Goal: Task Accomplishment & Management: Use online tool/utility

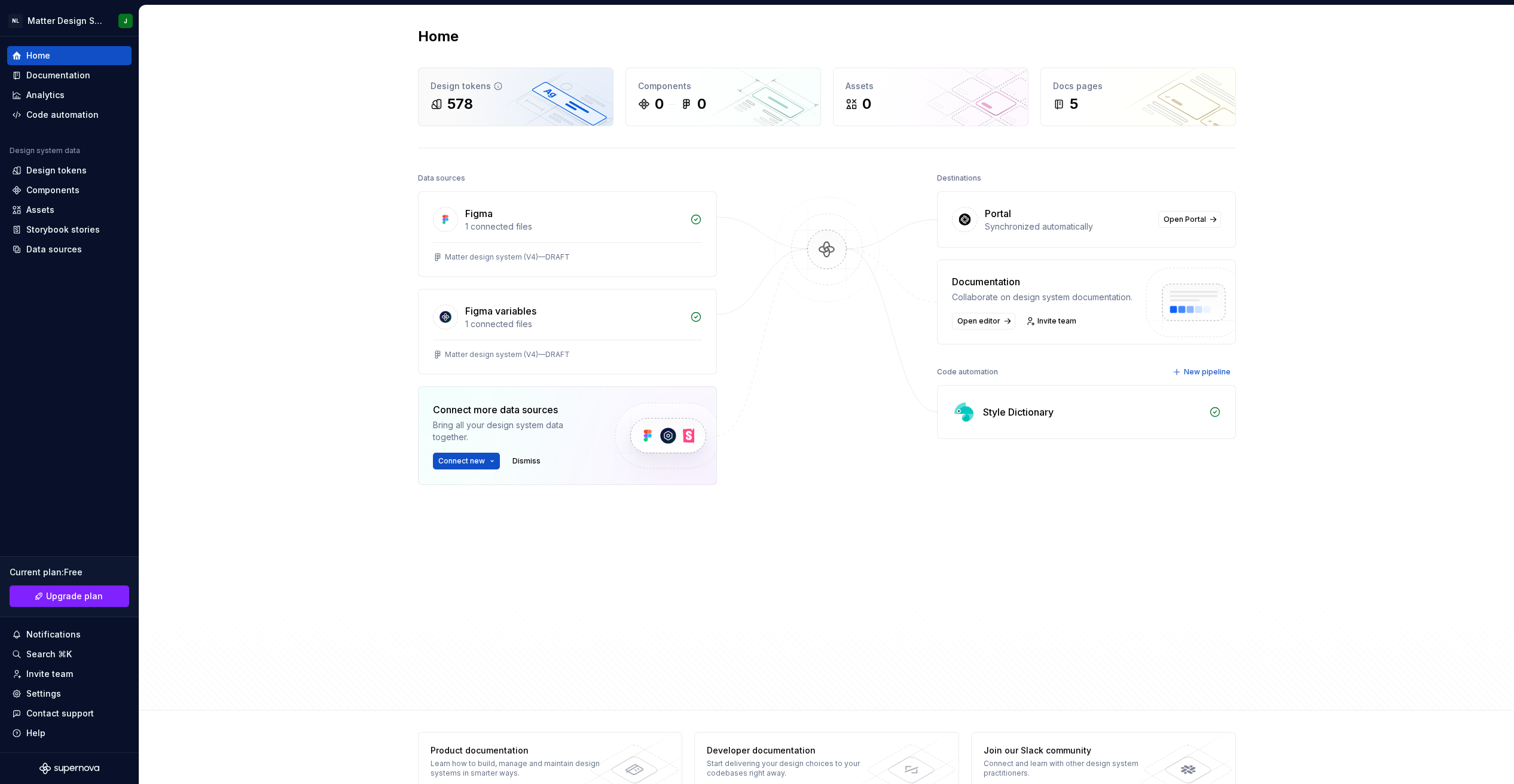
click at [498, 91] on div "Design tokens" at bounding box center [516, 86] width 170 height 12
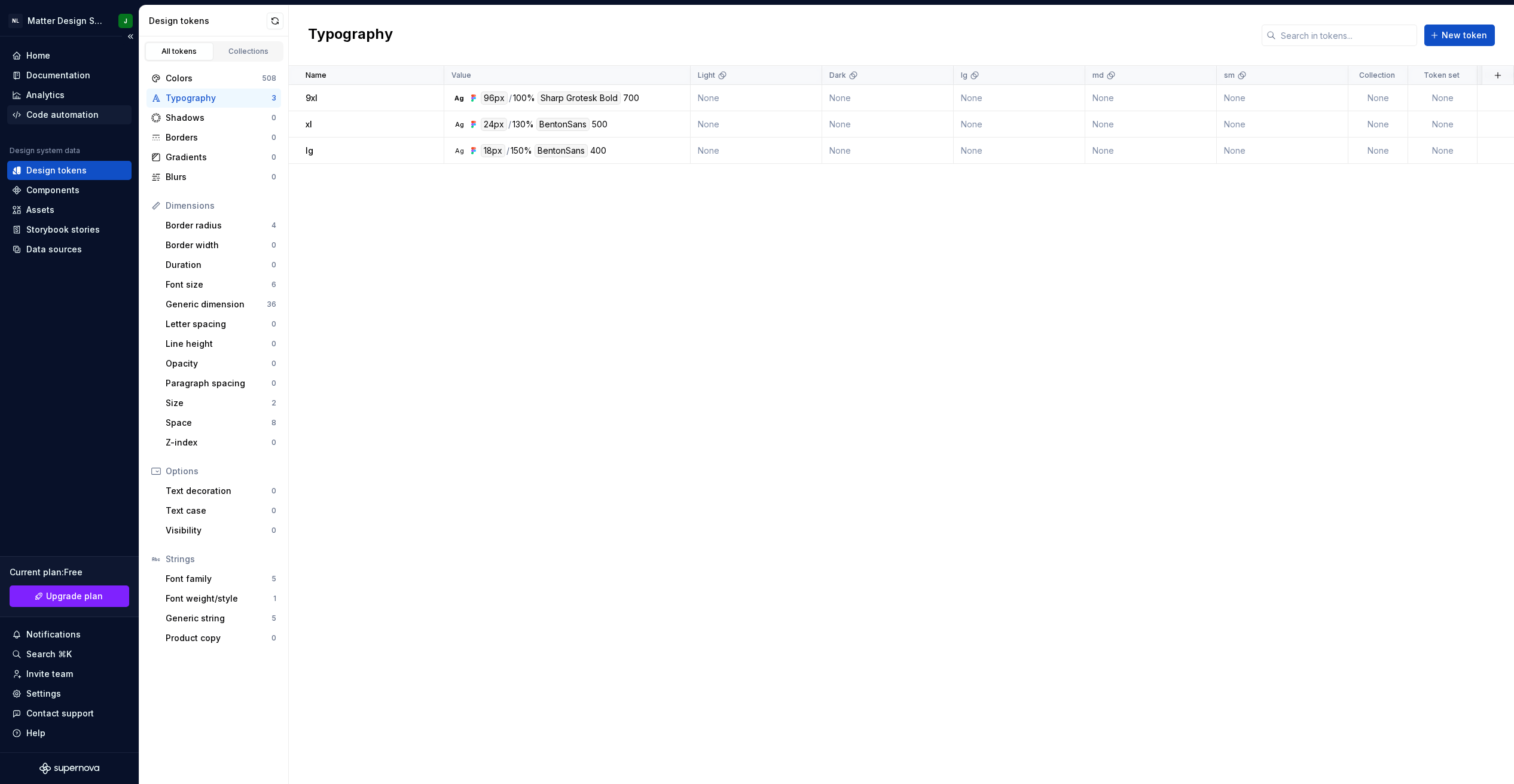
click at [62, 116] on div "Code automation" at bounding box center [62, 114] width 72 height 12
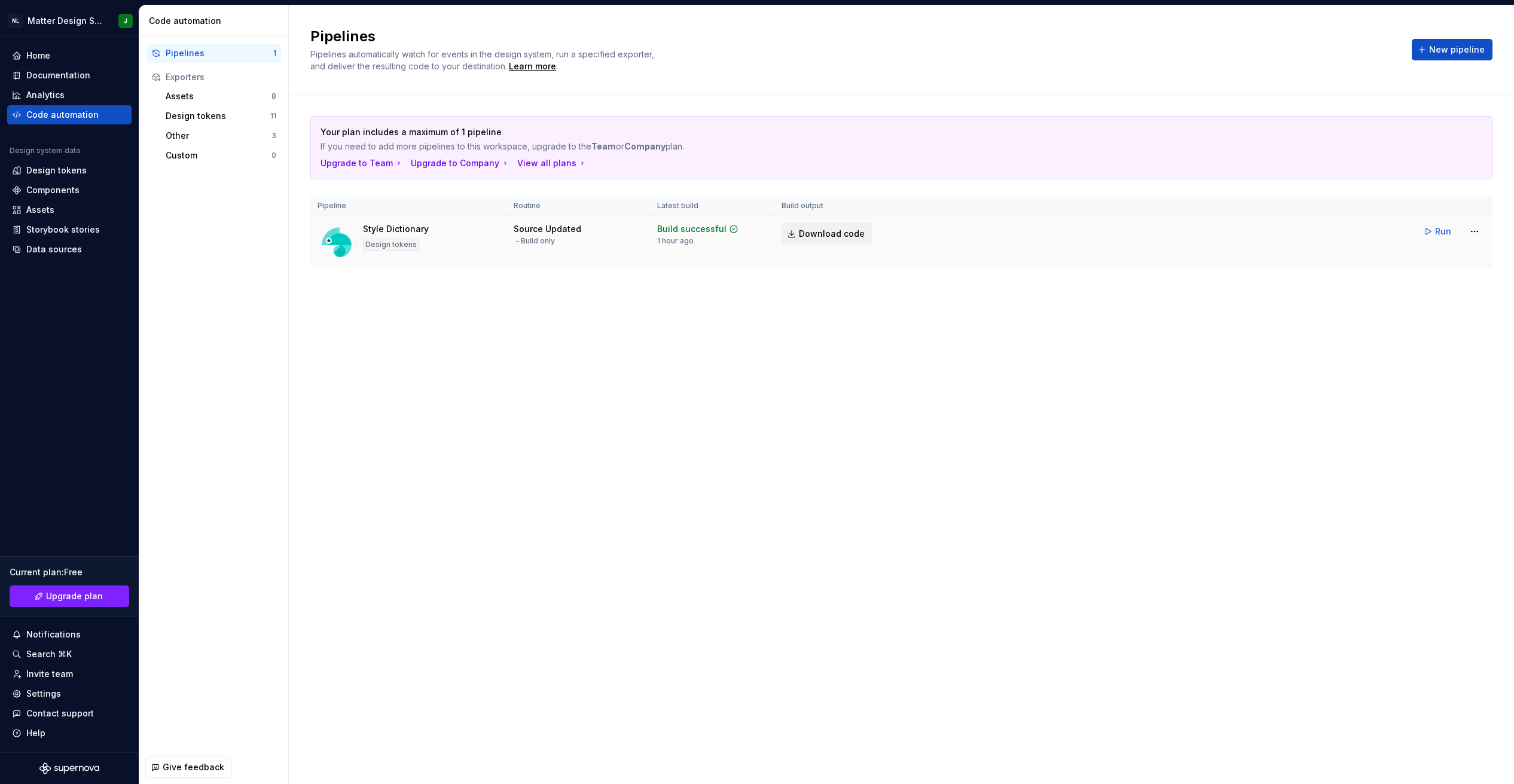
click at [836, 230] on span "Download code" at bounding box center [832, 234] width 66 height 12
click at [1311, 383] on div "Pipelines Pipelines automatically watch for events in the design system, run a …" at bounding box center [901, 394] width 1225 height 778
click at [234, 46] on div "Pipelines 1" at bounding box center [214, 53] width 135 height 19
click at [1426, 264] on tr "Style Dictionary Design tokens Source Updated → Build only Build successful 1 h…" at bounding box center [901, 242] width 1182 height 53
click at [186, 96] on div "Assets" at bounding box center [218, 96] width 106 height 12
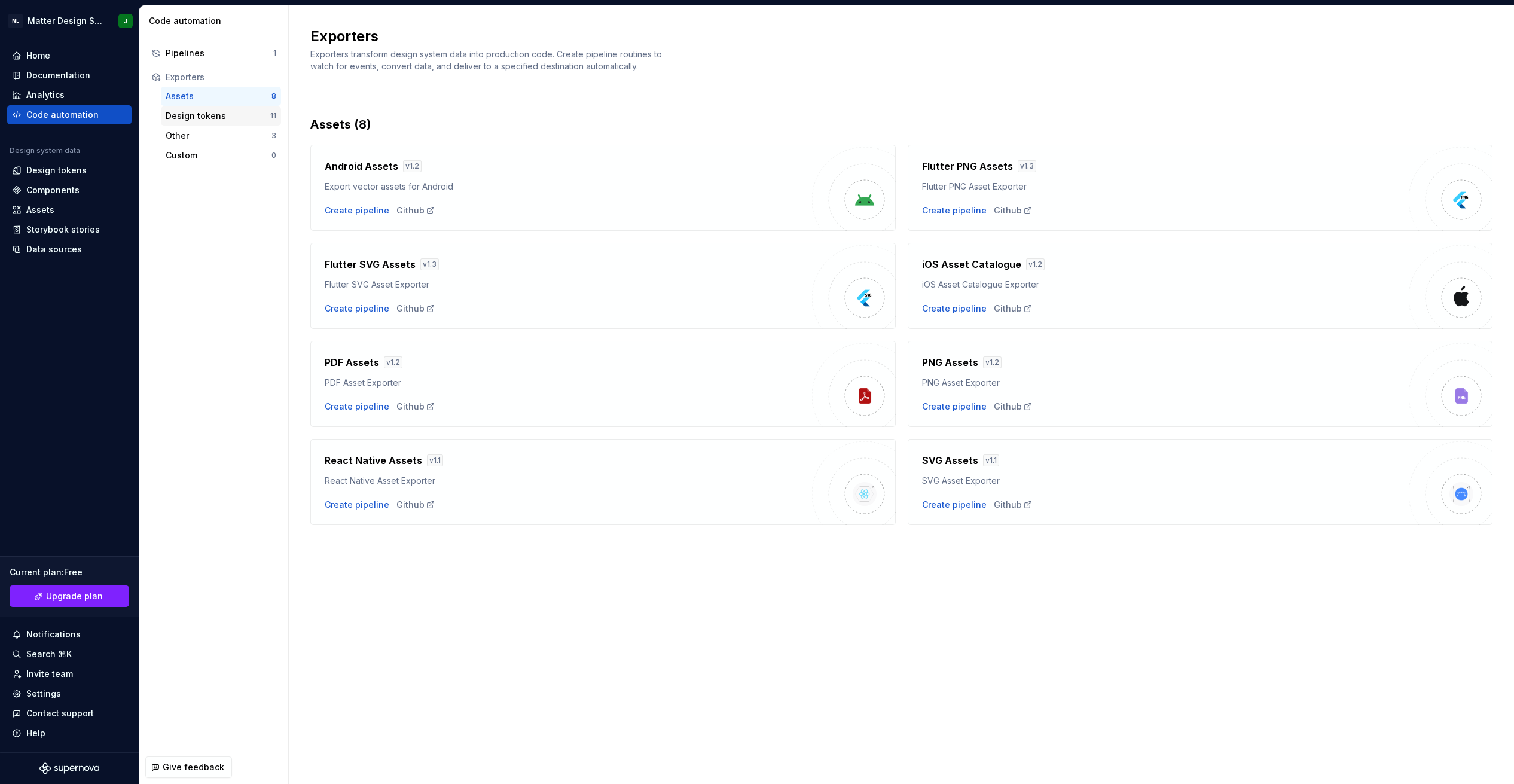
click at [195, 116] on div "Design tokens" at bounding box center [218, 116] width 104 height 12
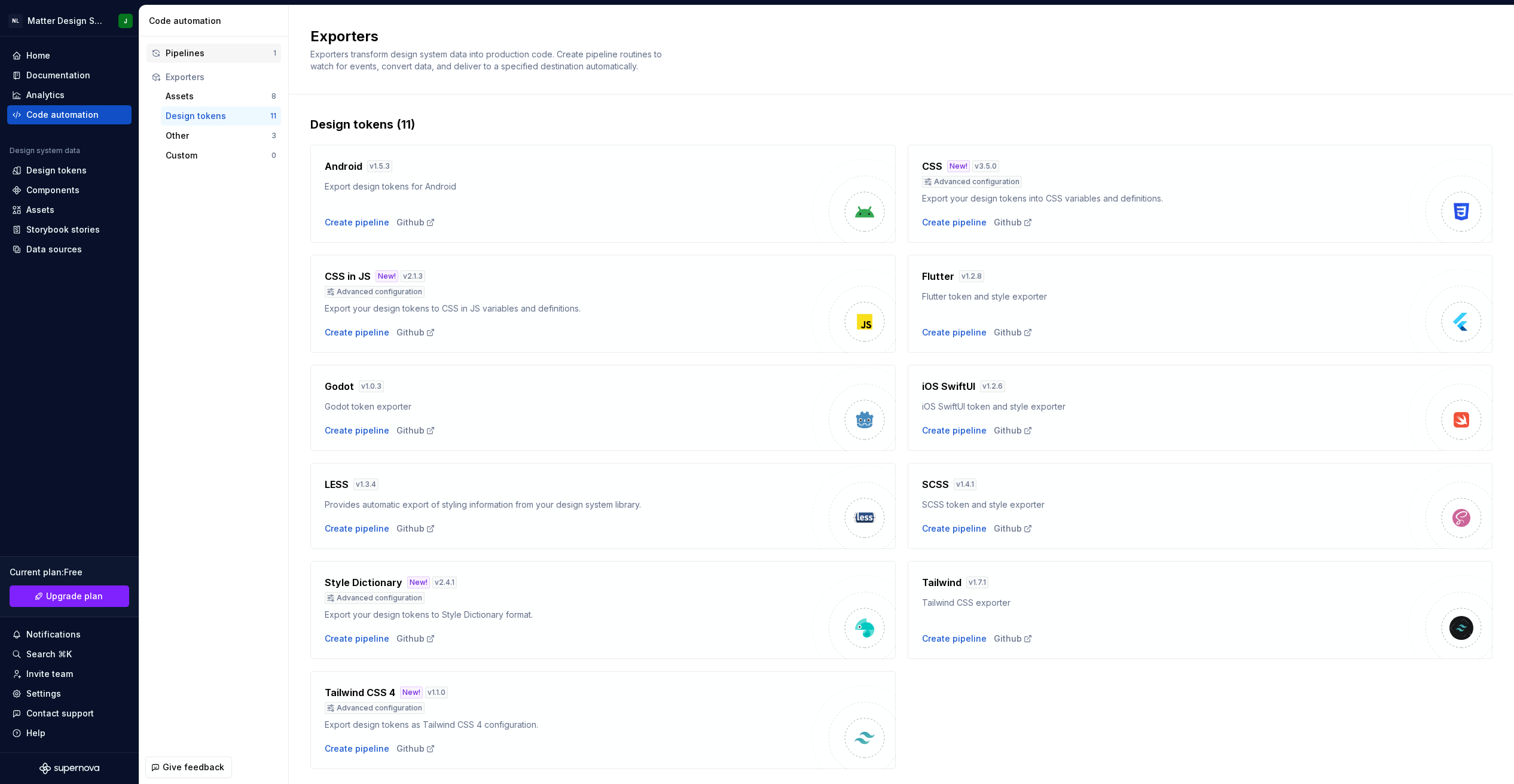
click at [207, 56] on div "Pipelines" at bounding box center [219, 54] width 108 height 12
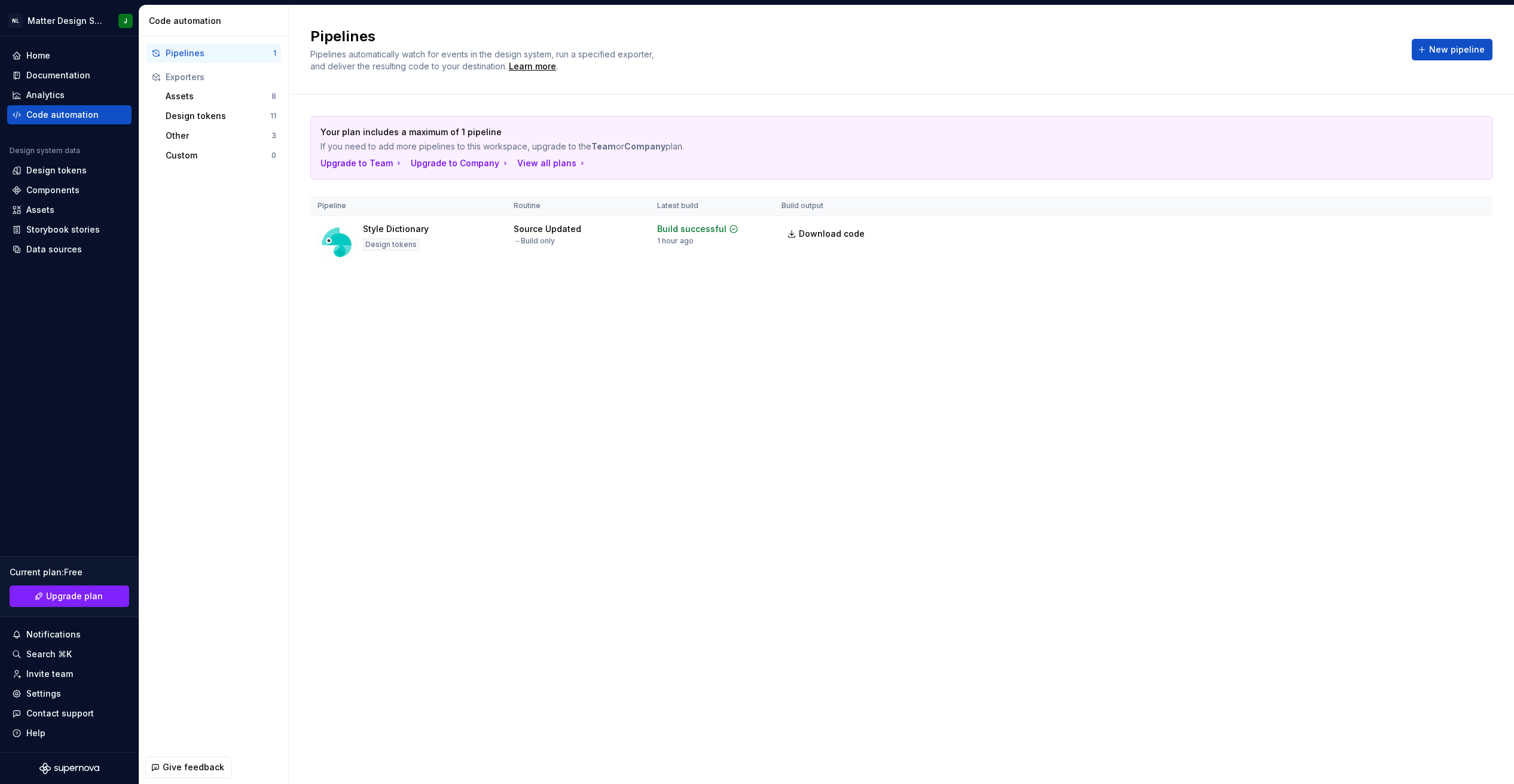
click at [1126, 279] on div "Your plan includes a maximum of 1 pipeline If you need to add more pipelines to…" at bounding box center [901, 204] width 1182 height 220
click at [1163, 106] on div "Your plan includes a maximum of 1 pipeline If you need to add more pipelines to…" at bounding box center [901, 204] width 1182 height 220
click at [1476, 232] on html "NL Matter Design System J Home Documentation Analytics Code automation Design s…" at bounding box center [757, 392] width 1514 height 784
click at [1435, 258] on div "Edit pipeline" at bounding box center [1459, 257] width 102 height 12
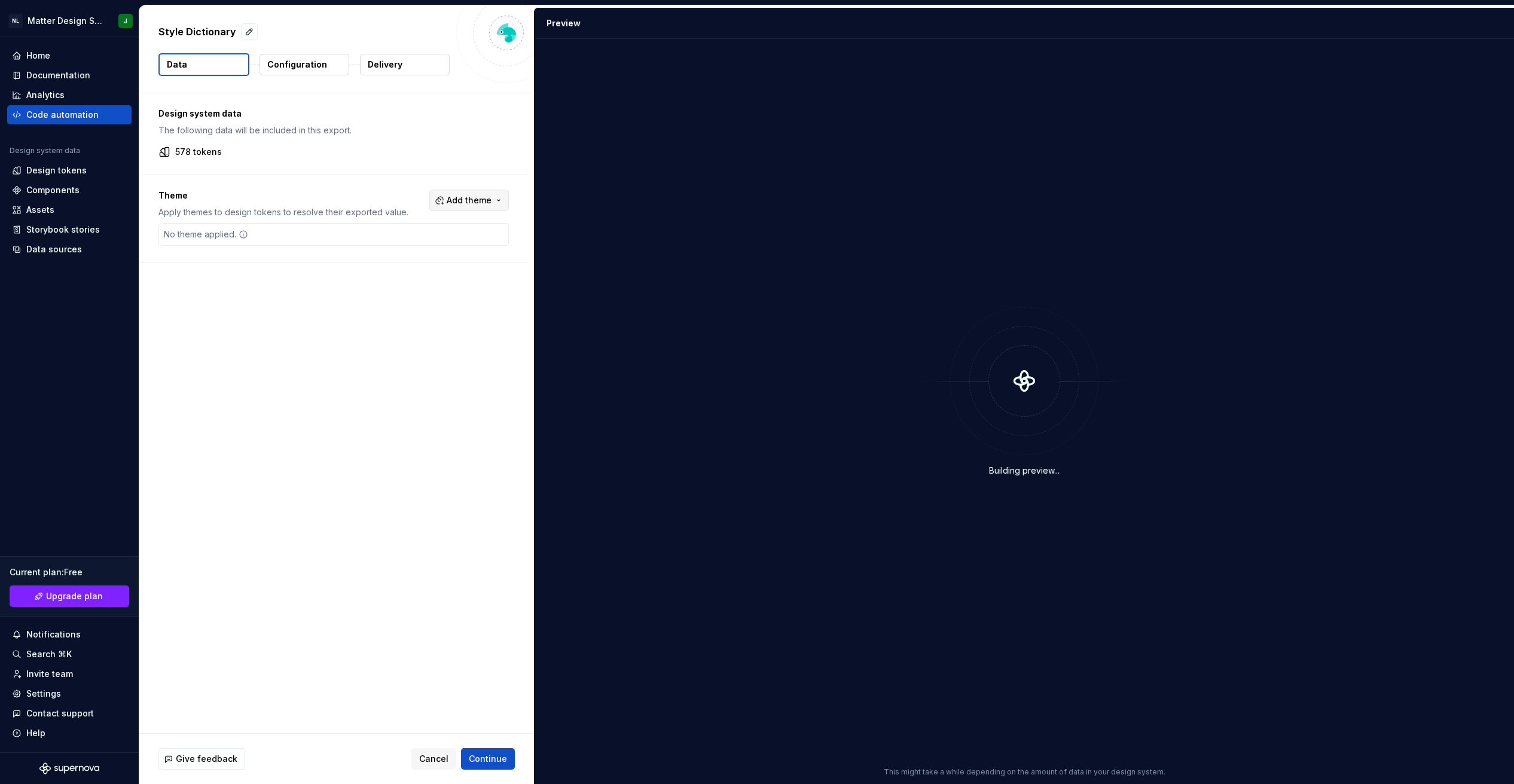
click at [474, 195] on span "Add theme" at bounding box center [469, 200] width 45 height 12
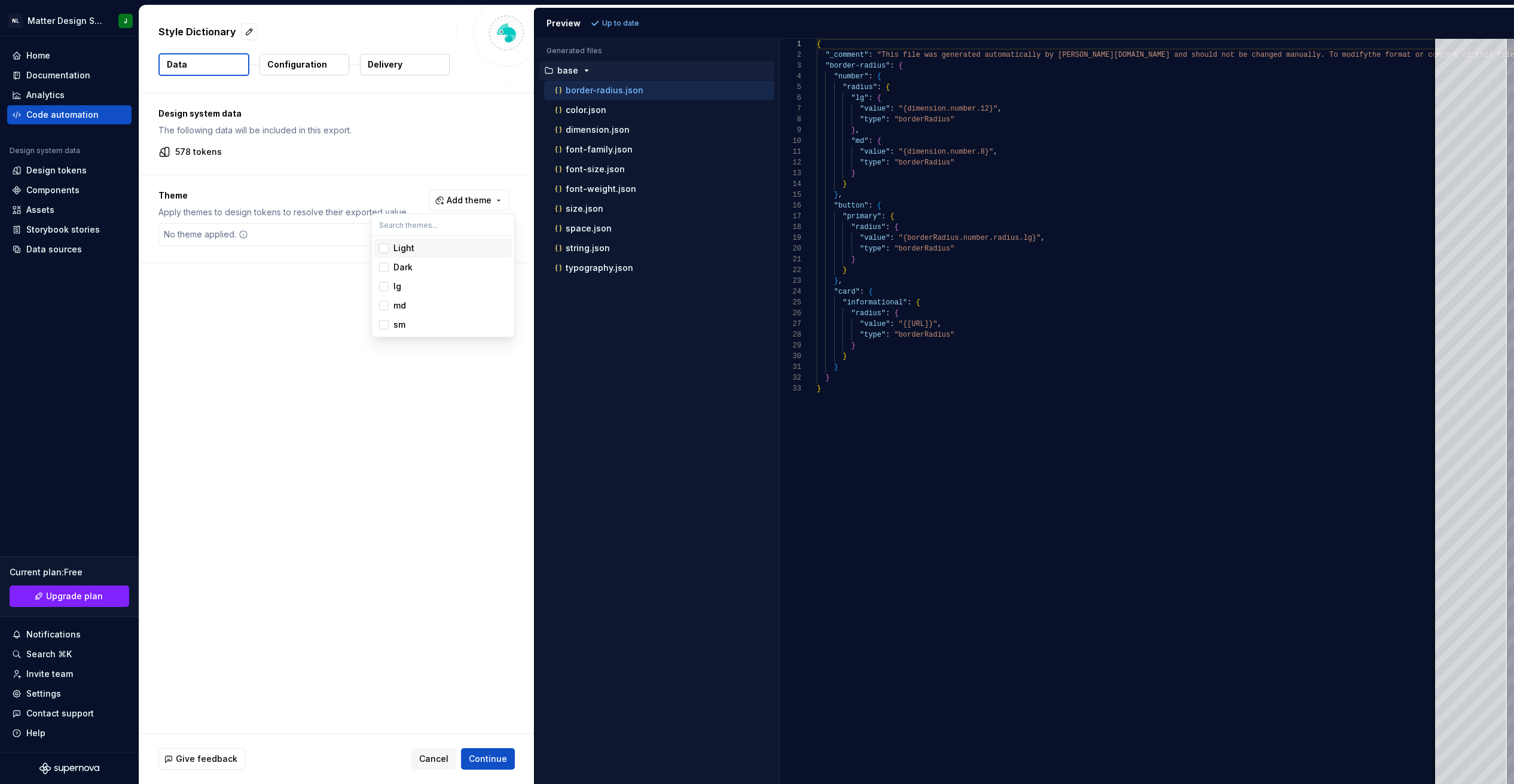
click at [392, 246] on span "Light" at bounding box center [443, 248] width 137 height 19
click at [407, 263] on div "Dark" at bounding box center [402, 267] width 19 height 12
click at [406, 282] on div "lg" at bounding box center [450, 287] width 114 height 12
click at [404, 304] on div "md" at bounding box center [399, 305] width 13 height 12
click at [402, 326] on div "sm" at bounding box center [399, 325] width 12 height 12
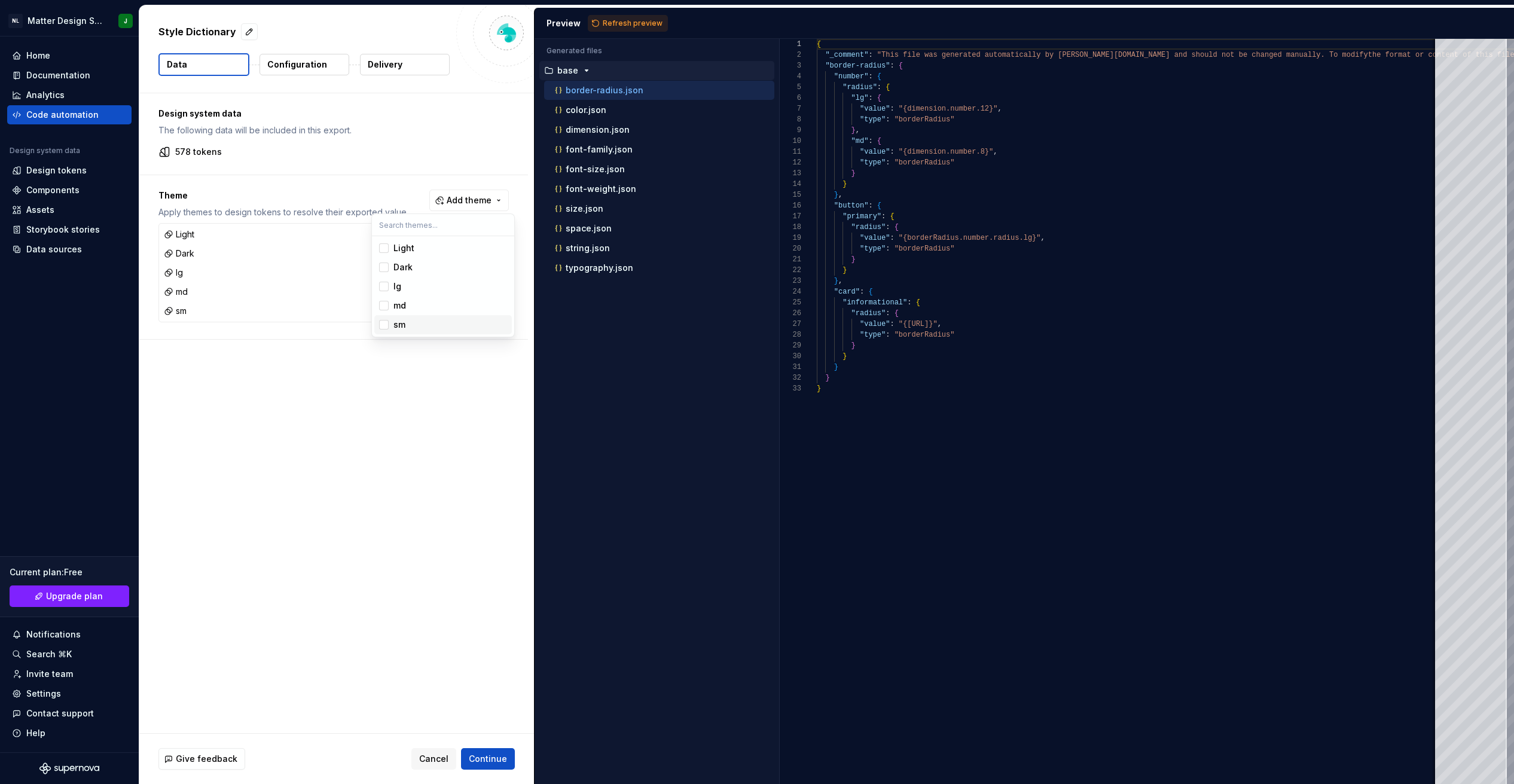
click at [481, 755] on html "NL Matter Design System J Home Documentation Analytics Code automation Design s…" at bounding box center [757, 392] width 1514 height 784
click at [621, 25] on span "Refresh preview" at bounding box center [632, 23] width 60 height 9
click at [501, 757] on span "Continue" at bounding box center [487, 759] width 38 height 12
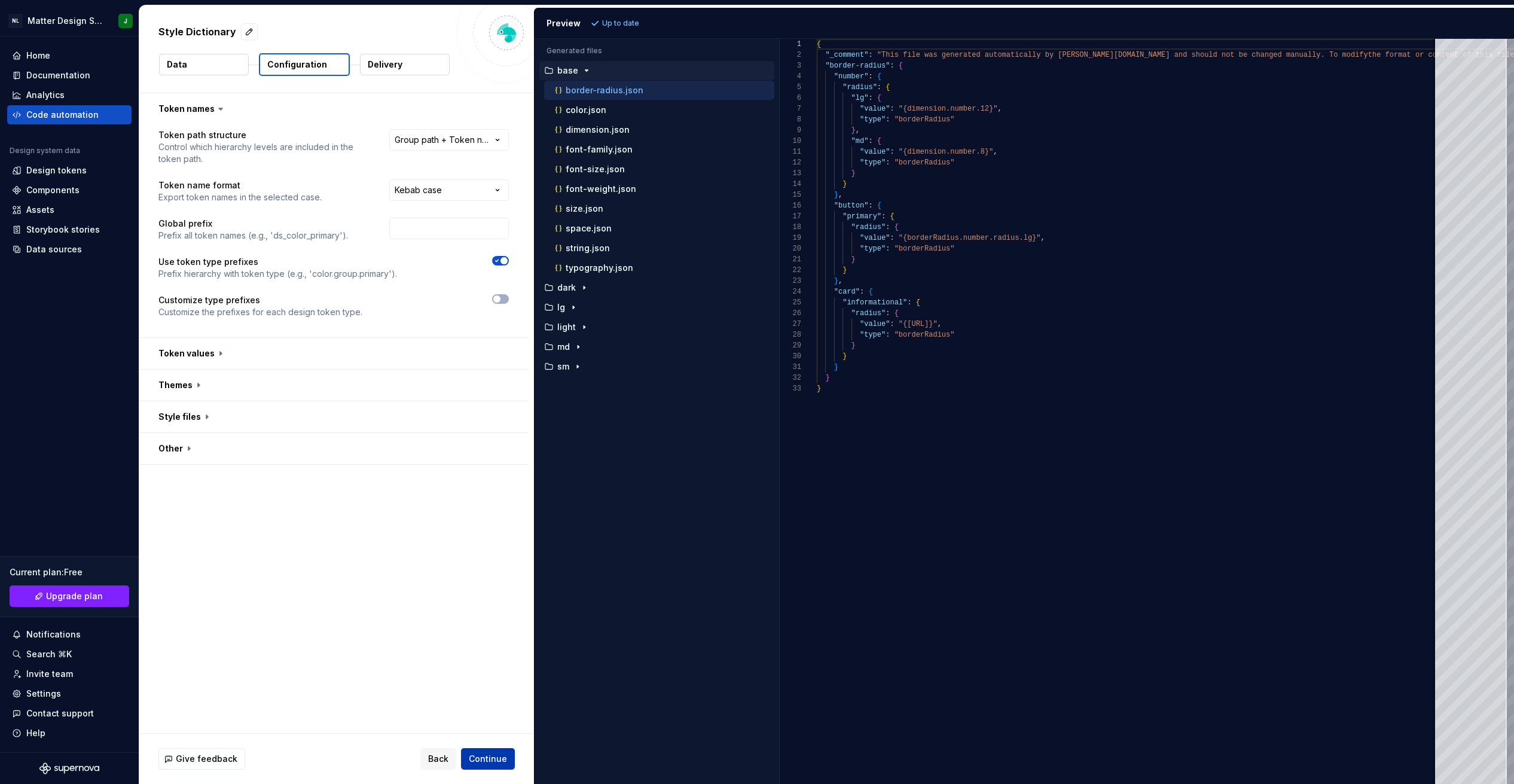
click at [501, 751] on button "Continue" at bounding box center [487, 759] width 54 height 21
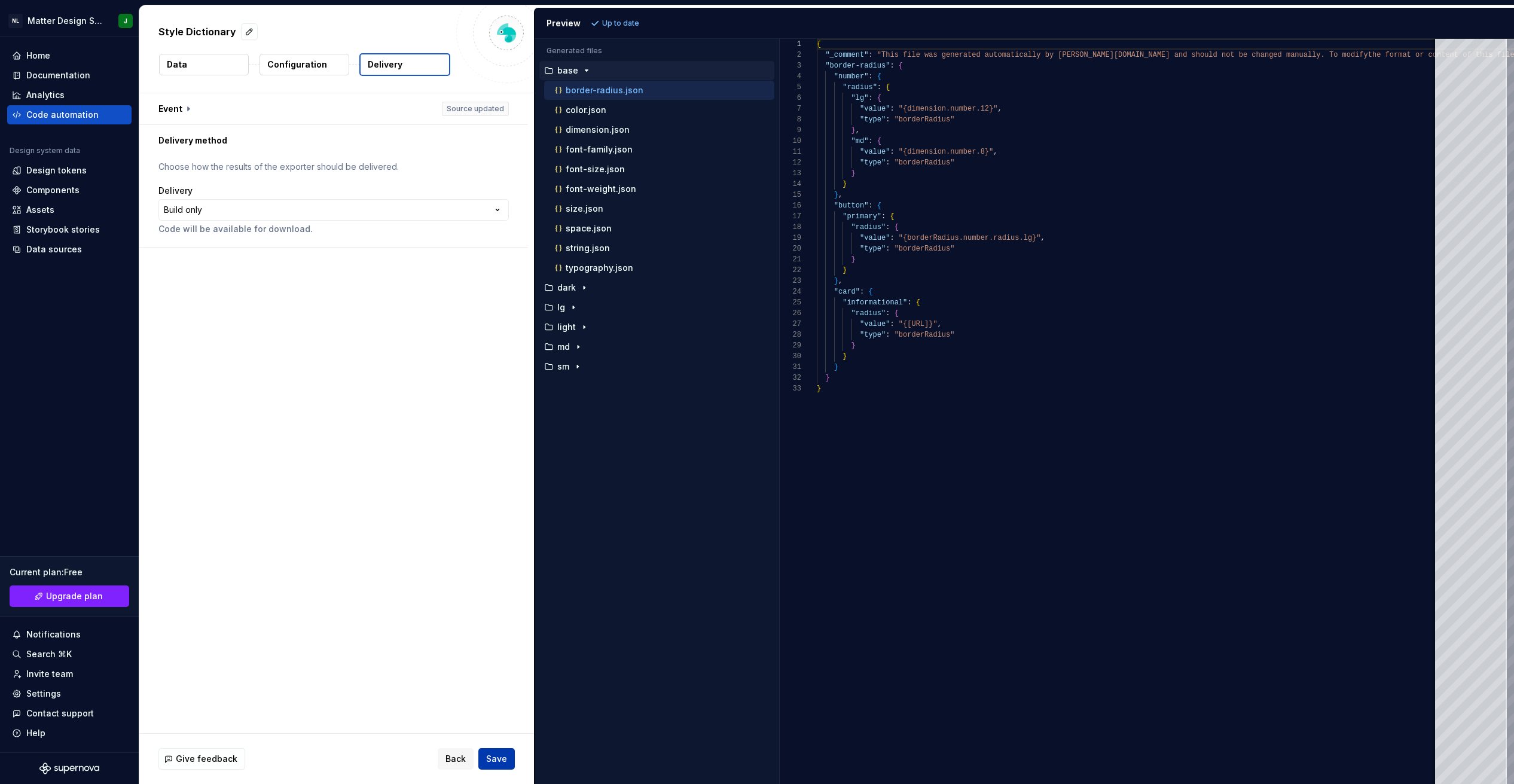
click at [500, 753] on span "Save" at bounding box center [496, 759] width 21 height 12
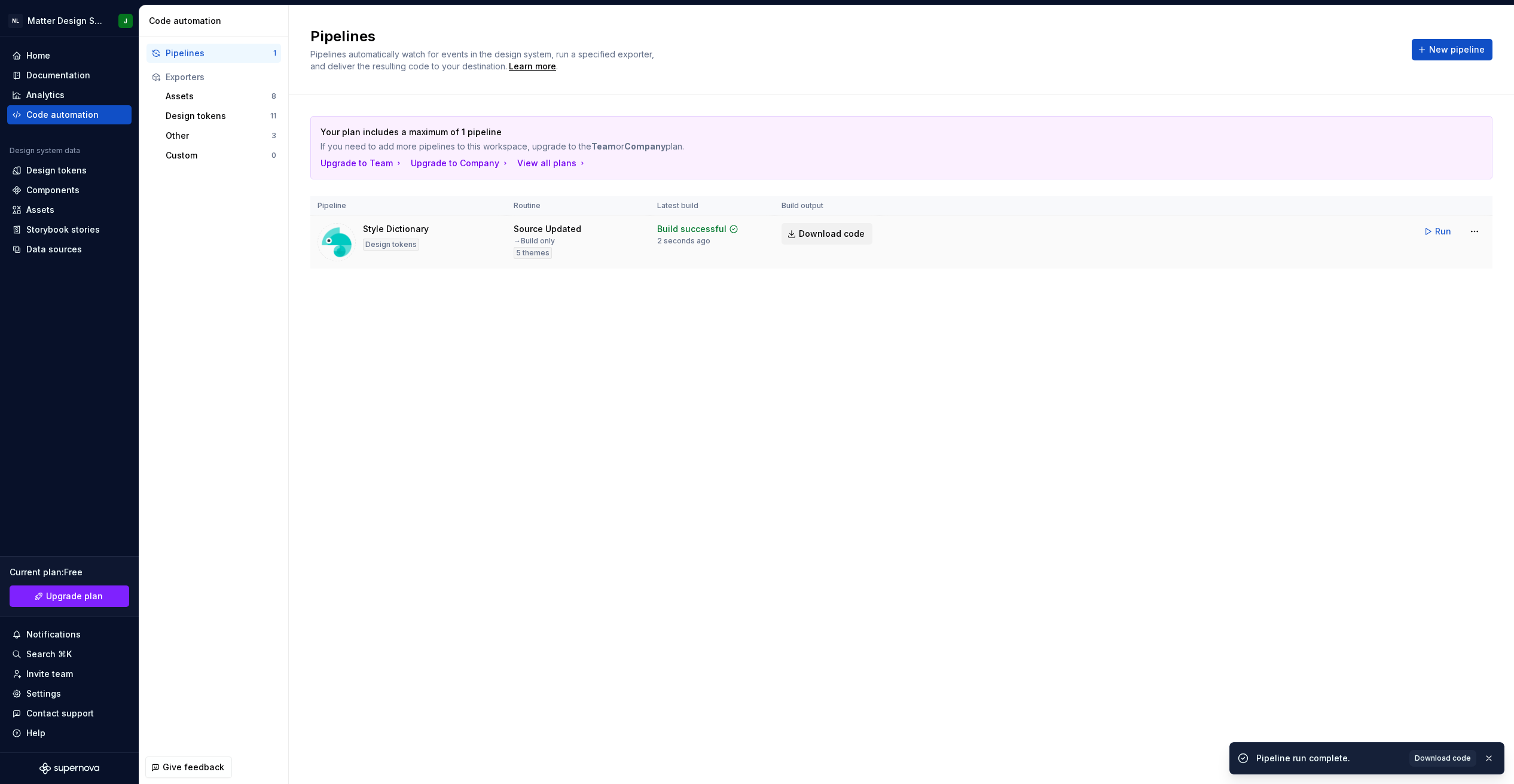
click at [816, 236] on span "Download code" at bounding box center [832, 234] width 66 height 12
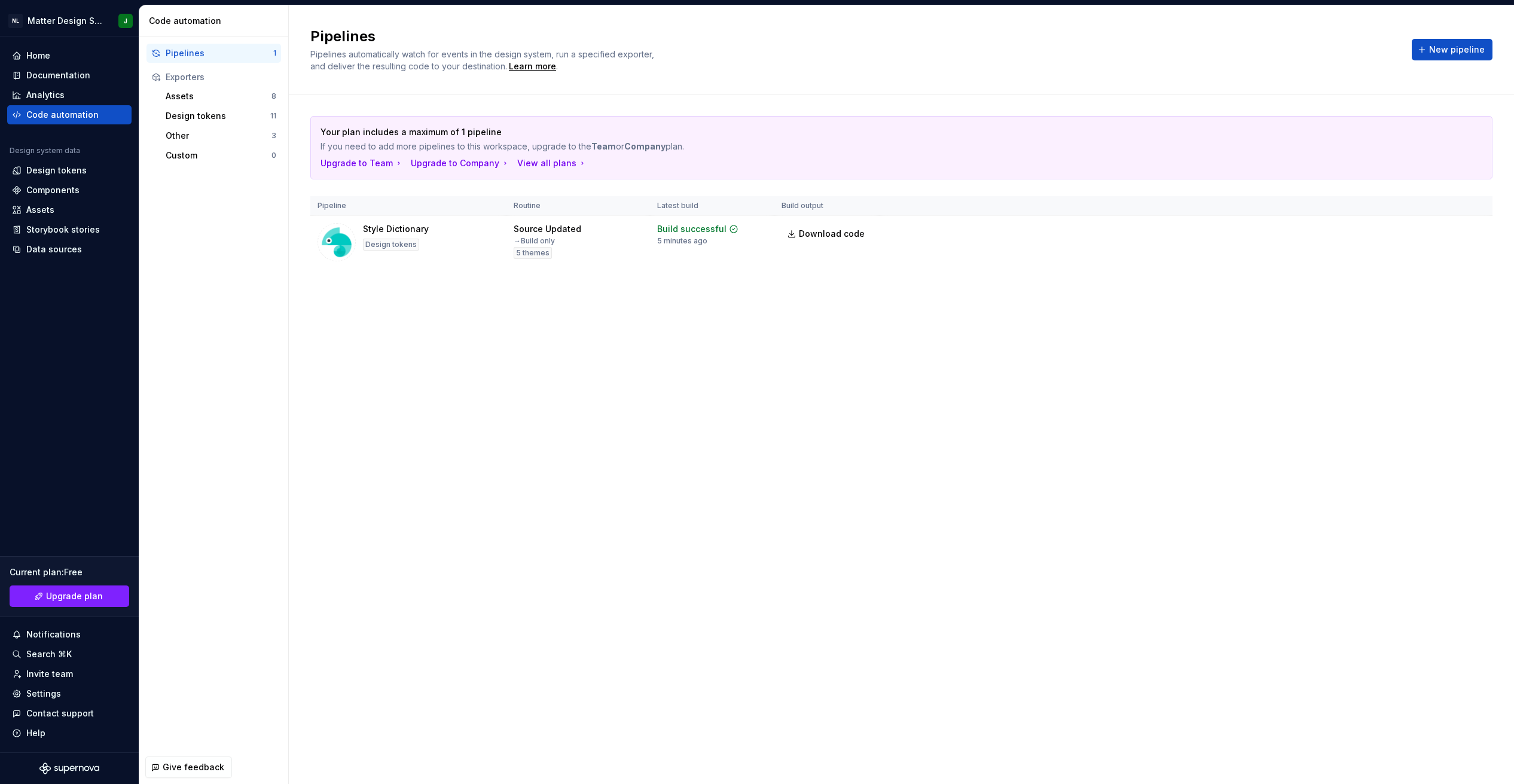
click at [494, 323] on div "Pipelines Pipelines automatically watch for events in the design system, run a …" at bounding box center [901, 394] width 1225 height 778
